Goal: Task Accomplishment & Management: Manage account settings

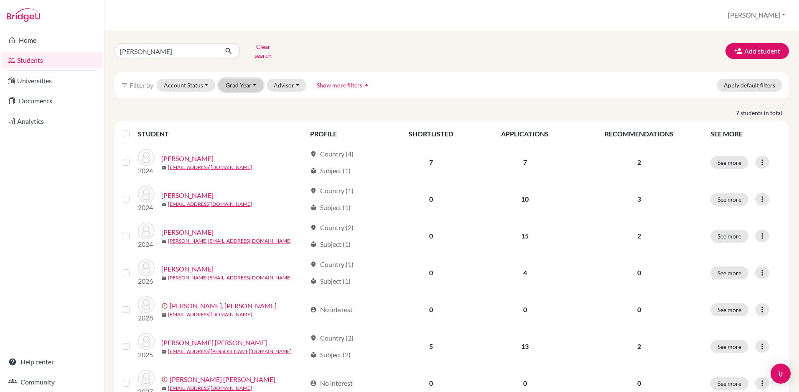
click at [246, 79] on button "Grad Year" at bounding box center [241, 85] width 45 height 13
click at [244, 125] on span "2026" at bounding box center [236, 130] width 15 height 10
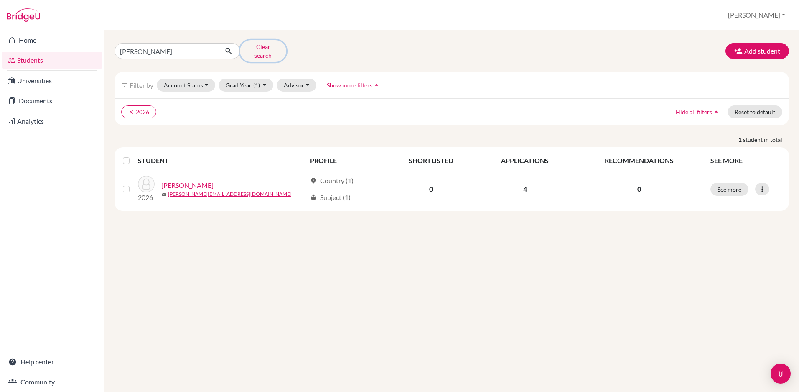
click at [255, 46] on button "Clear search" at bounding box center [263, 51] width 46 height 22
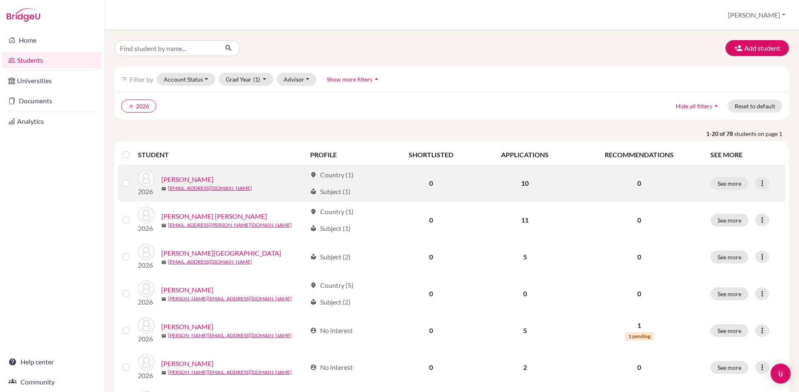
click at [199, 178] on link "[PERSON_NAME]" at bounding box center [187, 179] width 52 height 10
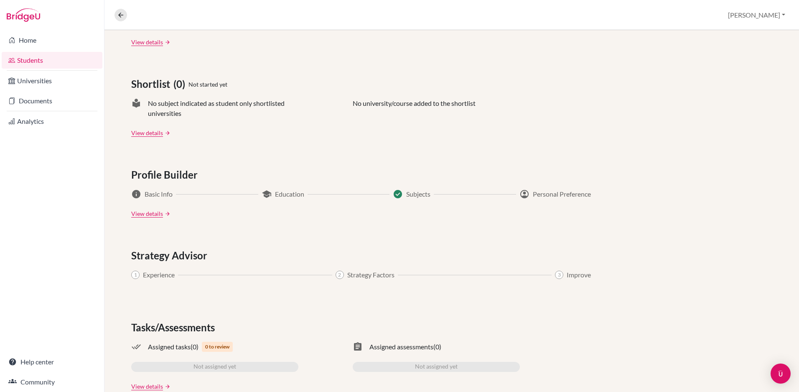
scroll to position [344, 0]
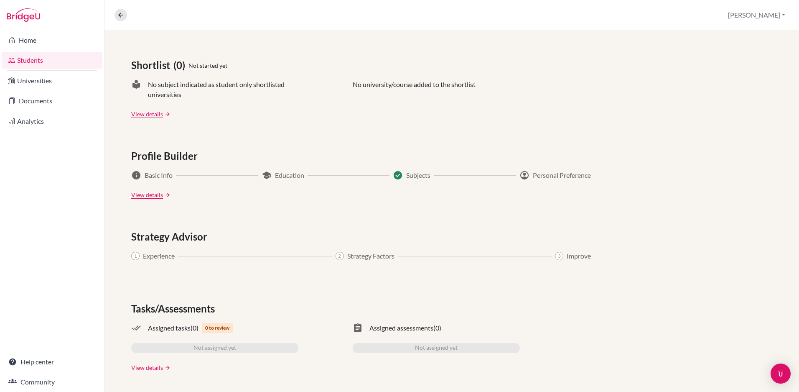
click at [148, 369] on link "View details" at bounding box center [147, 367] width 32 height 9
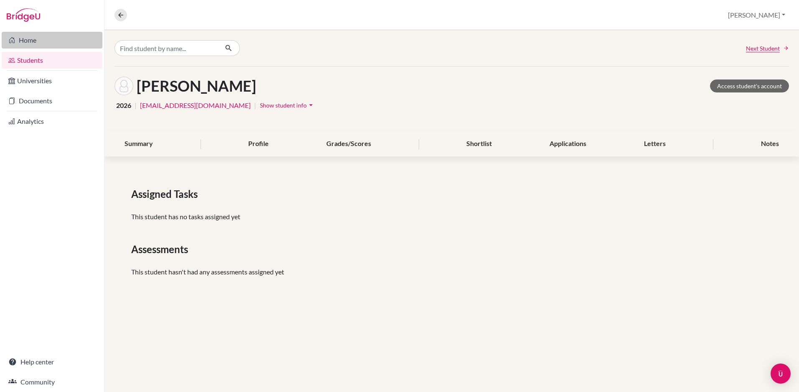
click at [33, 43] on link "Home" at bounding box center [52, 40] width 101 height 17
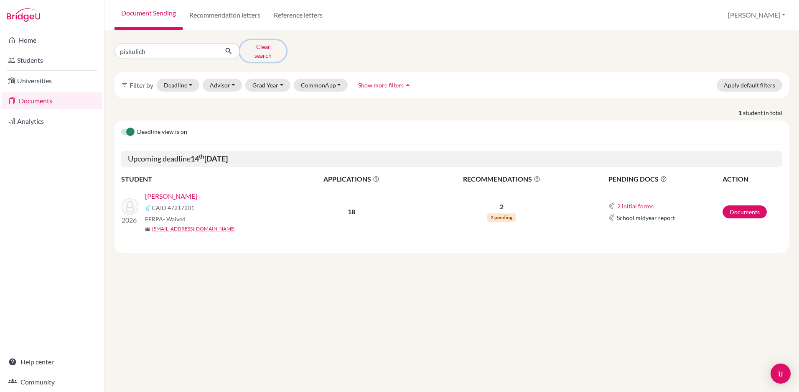
click at [252, 48] on button "Clear search" at bounding box center [263, 51] width 46 height 22
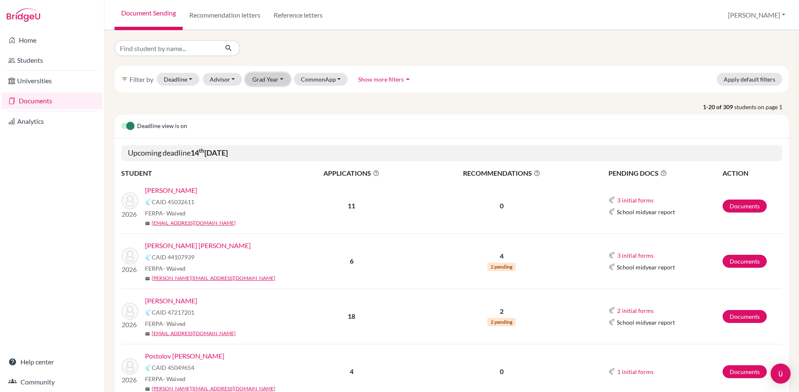
click at [261, 79] on button "Grad Year" at bounding box center [267, 79] width 45 height 13
click at [267, 123] on span "2026" at bounding box center [263, 124] width 15 height 10
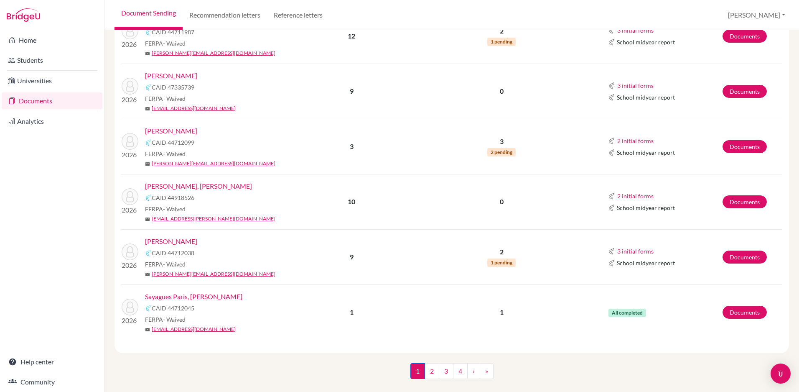
scroll to position [1089, 0]
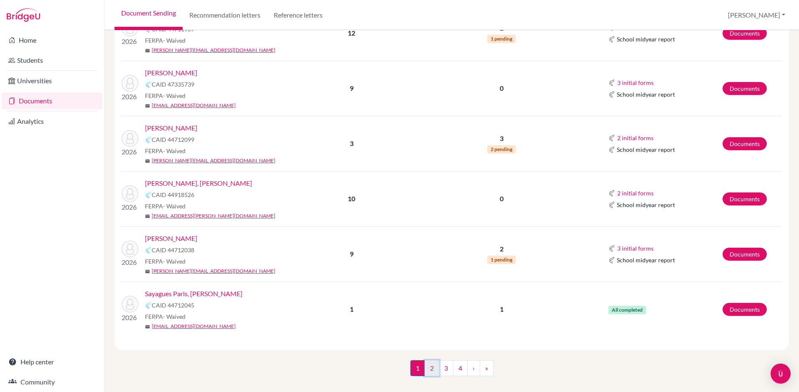
click at [431, 360] on link "2" at bounding box center [432, 368] width 15 height 16
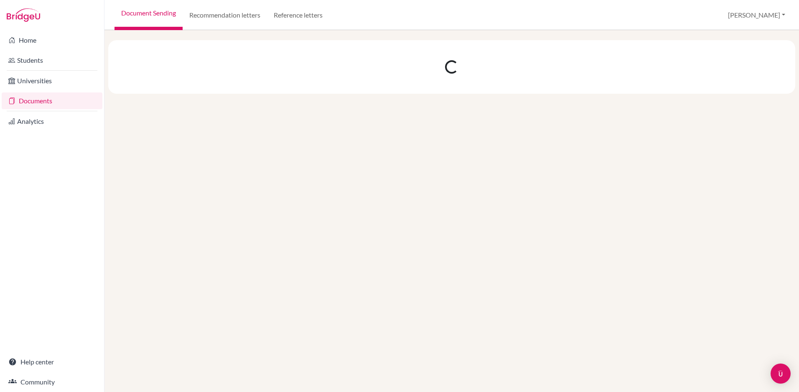
scroll to position [0, 0]
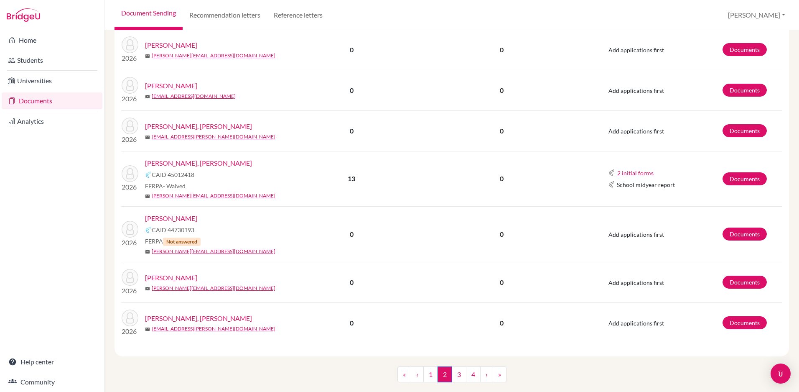
scroll to position [1266, 0]
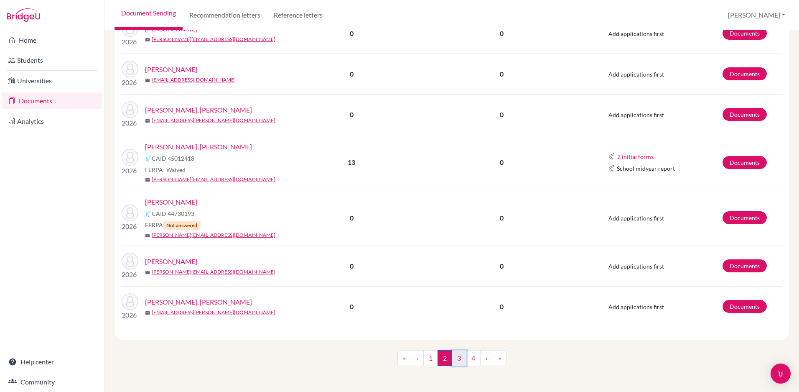
click at [464, 358] on link "3" at bounding box center [459, 358] width 15 height 16
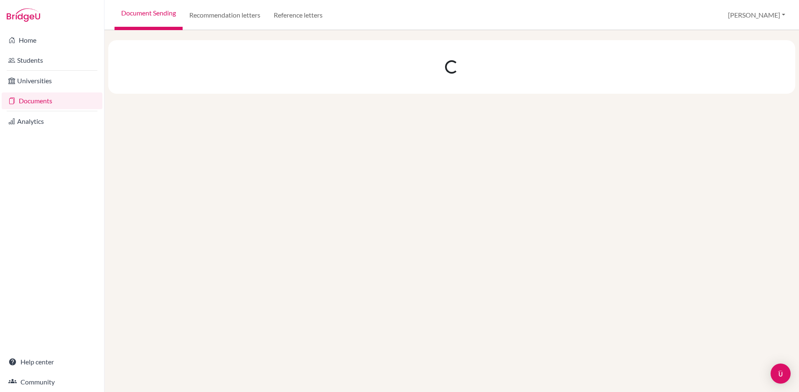
scroll to position [0, 0]
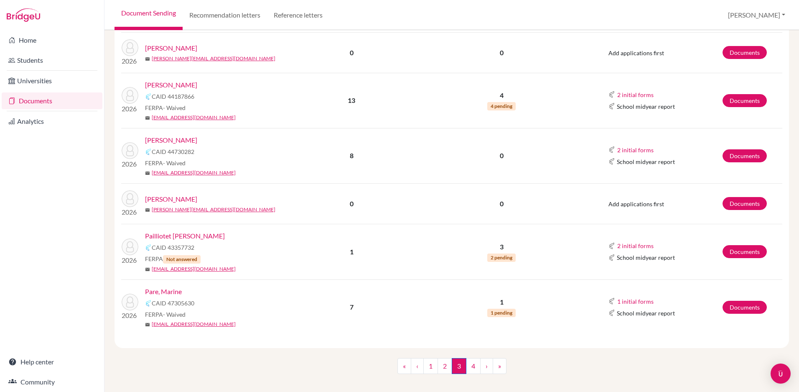
scroll to position [822, 0]
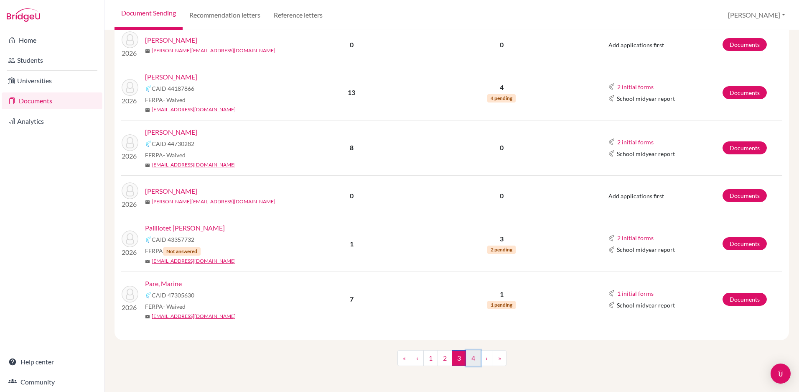
click at [475, 353] on link "4" at bounding box center [473, 358] width 15 height 16
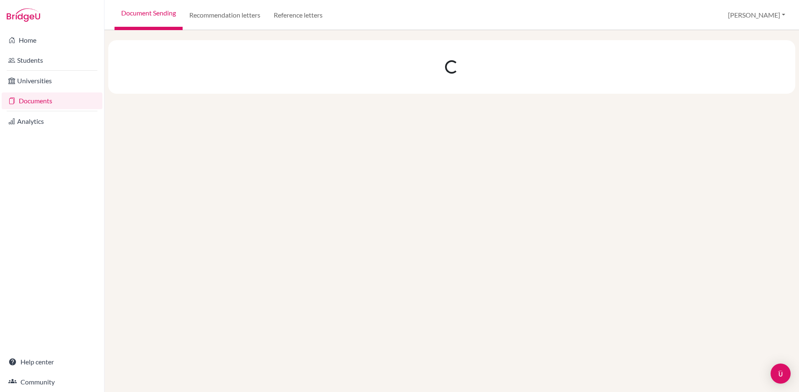
scroll to position [0, 0]
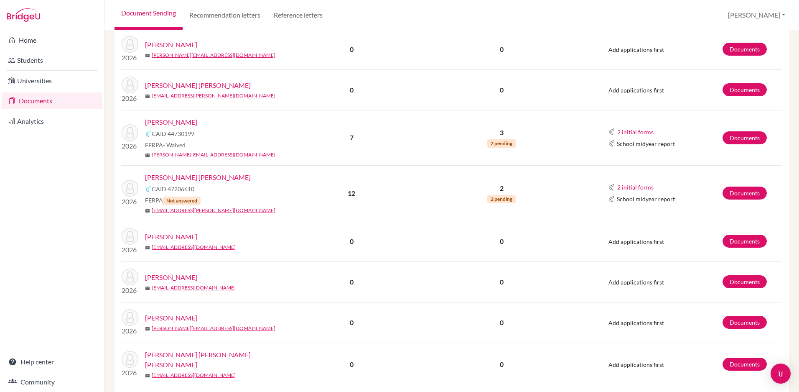
scroll to position [394, 0]
click at [746, 193] on link "Documents" at bounding box center [745, 192] width 44 height 13
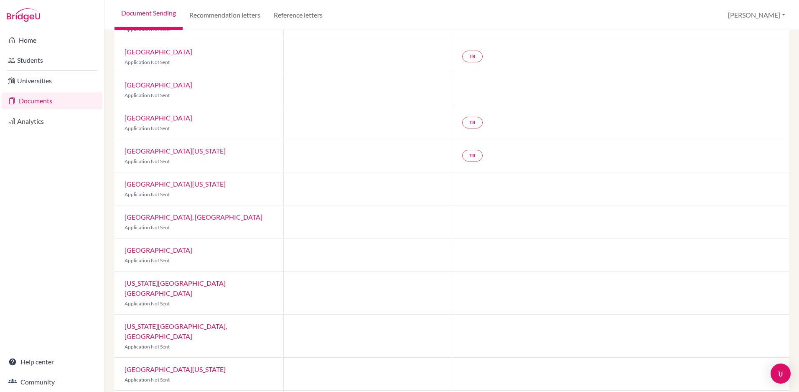
scroll to position [135, 0]
